Goal: Task Accomplishment & Management: Manage account settings

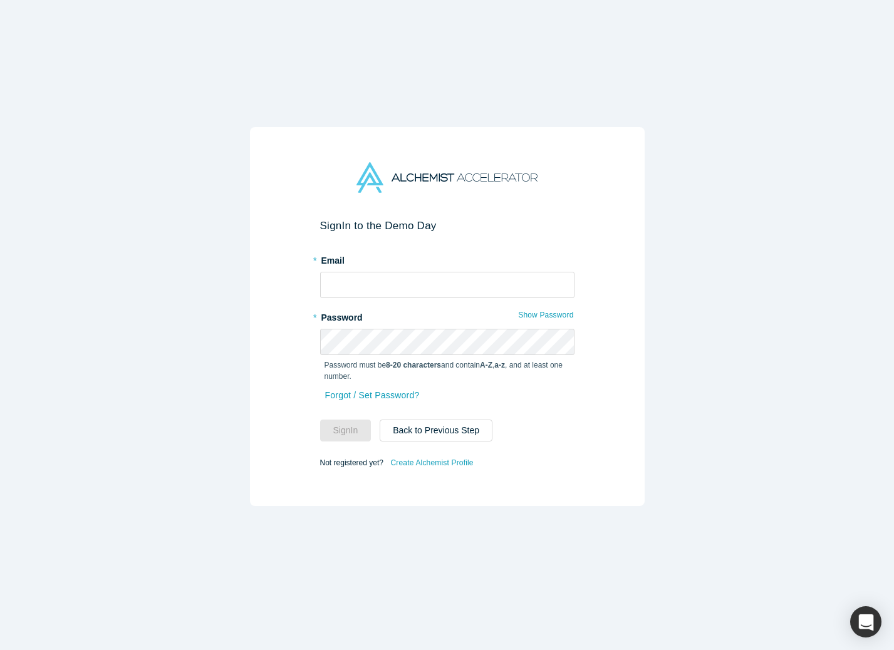
click at [404, 272] on div at bounding box center [447, 285] width 254 height 26
click at [410, 291] on input "text" at bounding box center [447, 285] width 254 height 26
click at [566, 90] on div "Sign In to the Demo Day * Email * Password Show Password Password must be 8-20 …" at bounding box center [447, 325] width 894 height 650
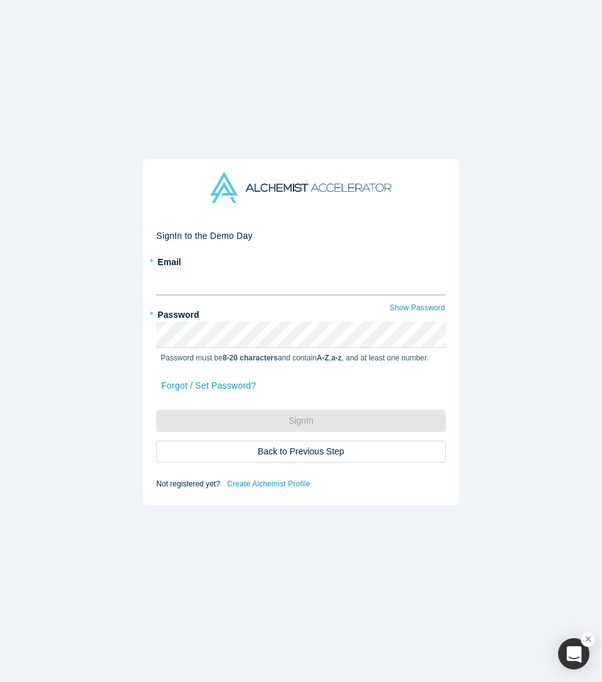
click at [273, 285] on input "text" at bounding box center [300, 282] width 289 height 26
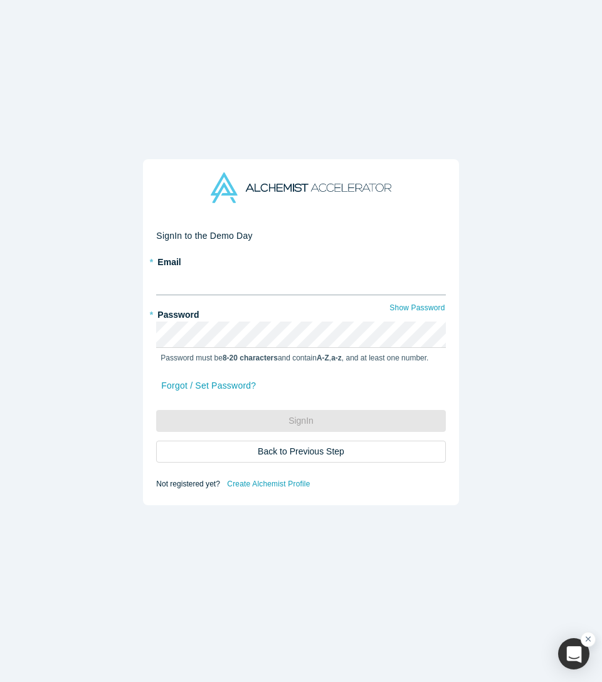
click at [273, 285] on input "text" at bounding box center [300, 282] width 289 height 26
type input "w"
click at [273, 285] on input "iv" at bounding box center [300, 282] width 289 height 26
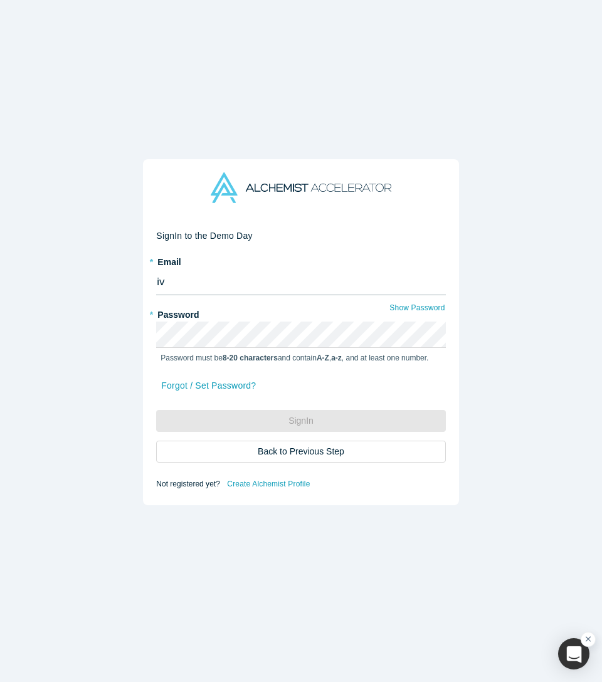
type input "i"
